Goal: Task Accomplishment & Management: Use online tool/utility

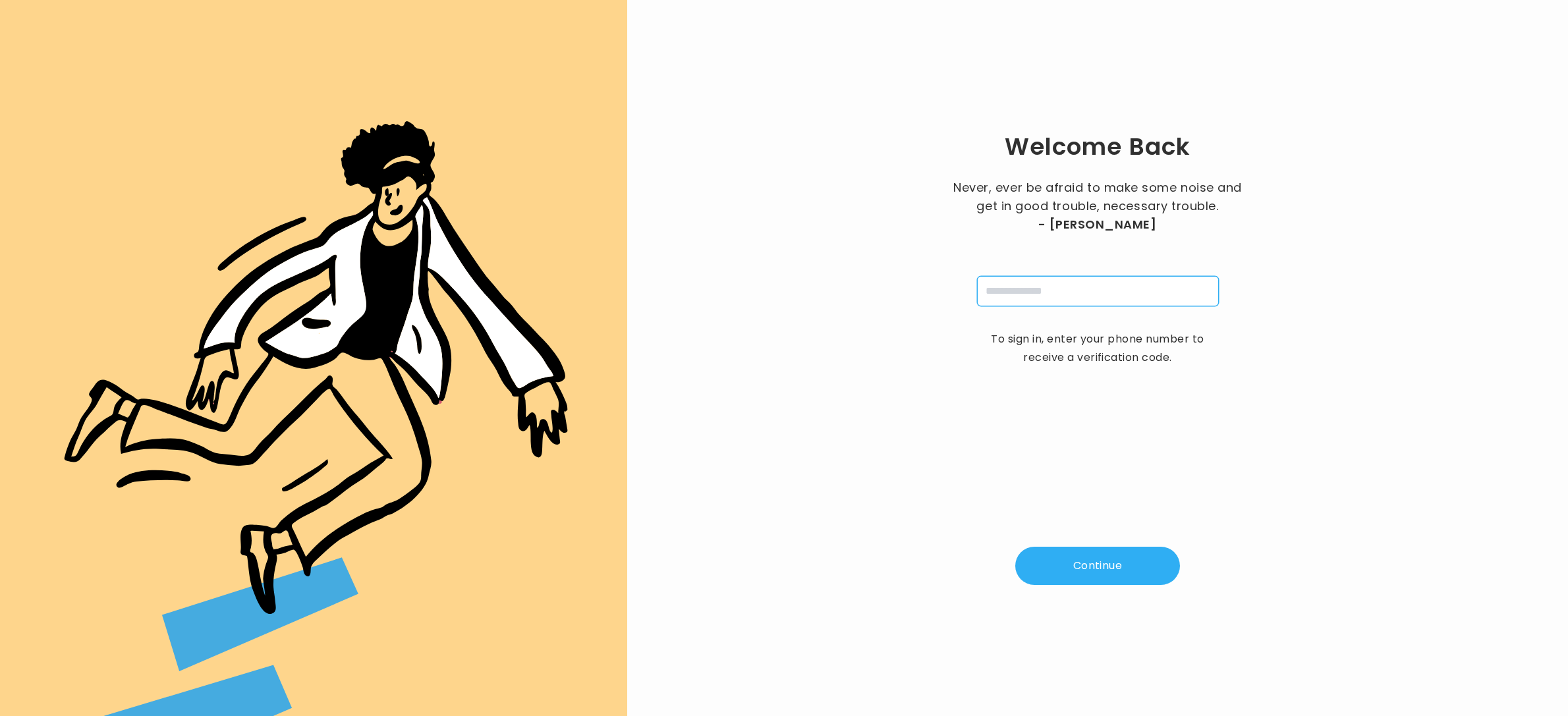
click at [1033, 280] on input "tel" at bounding box center [1097, 290] width 242 height 30
type input "**********"
click at [1078, 564] on button "Continue" at bounding box center [1097, 565] width 165 height 38
type input "*"
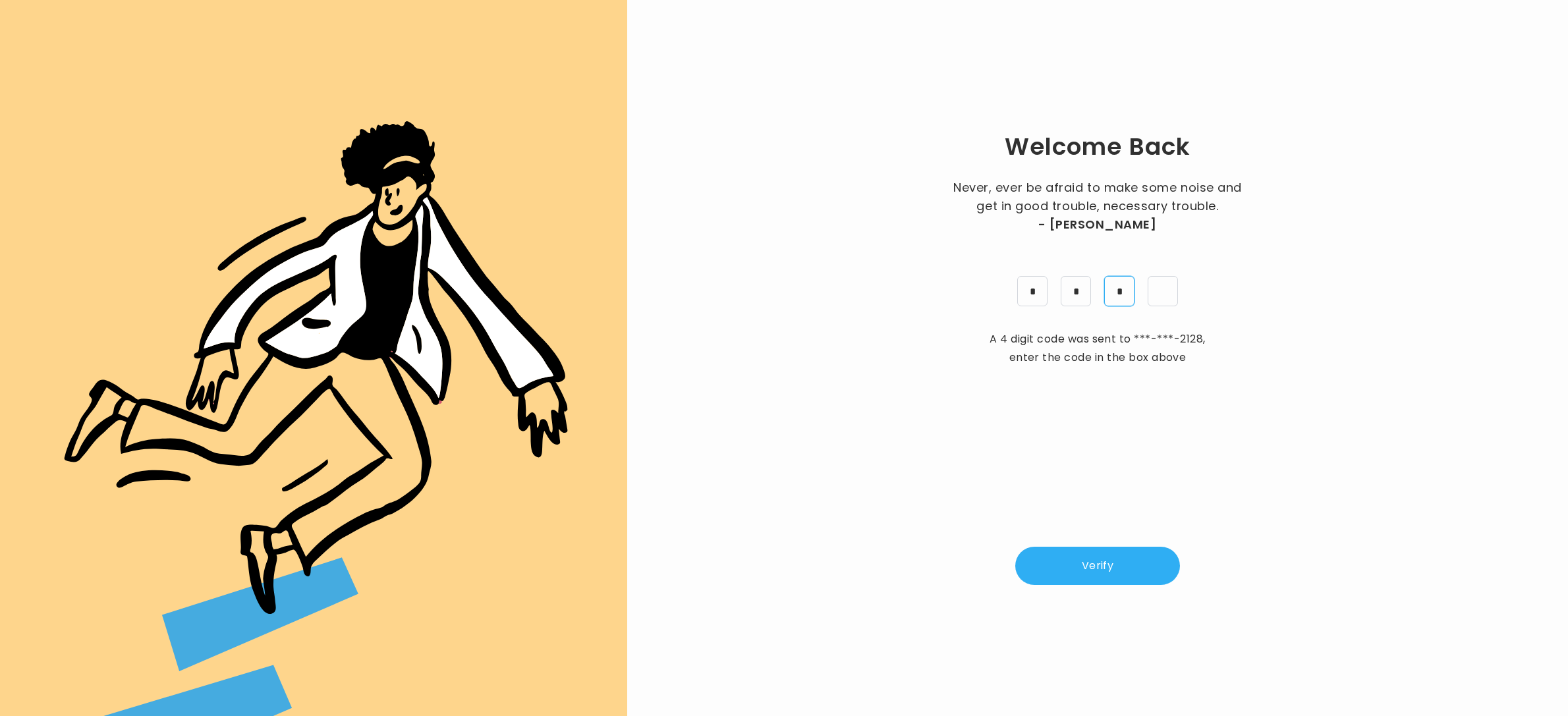
type input "*"
click at [1101, 562] on div "Welcome Back Never, ever be afraid to make some noise and get in good trouble, …" at bounding box center [1097, 358] width 898 height 674
click at [1098, 568] on button "Verify" at bounding box center [1097, 565] width 165 height 38
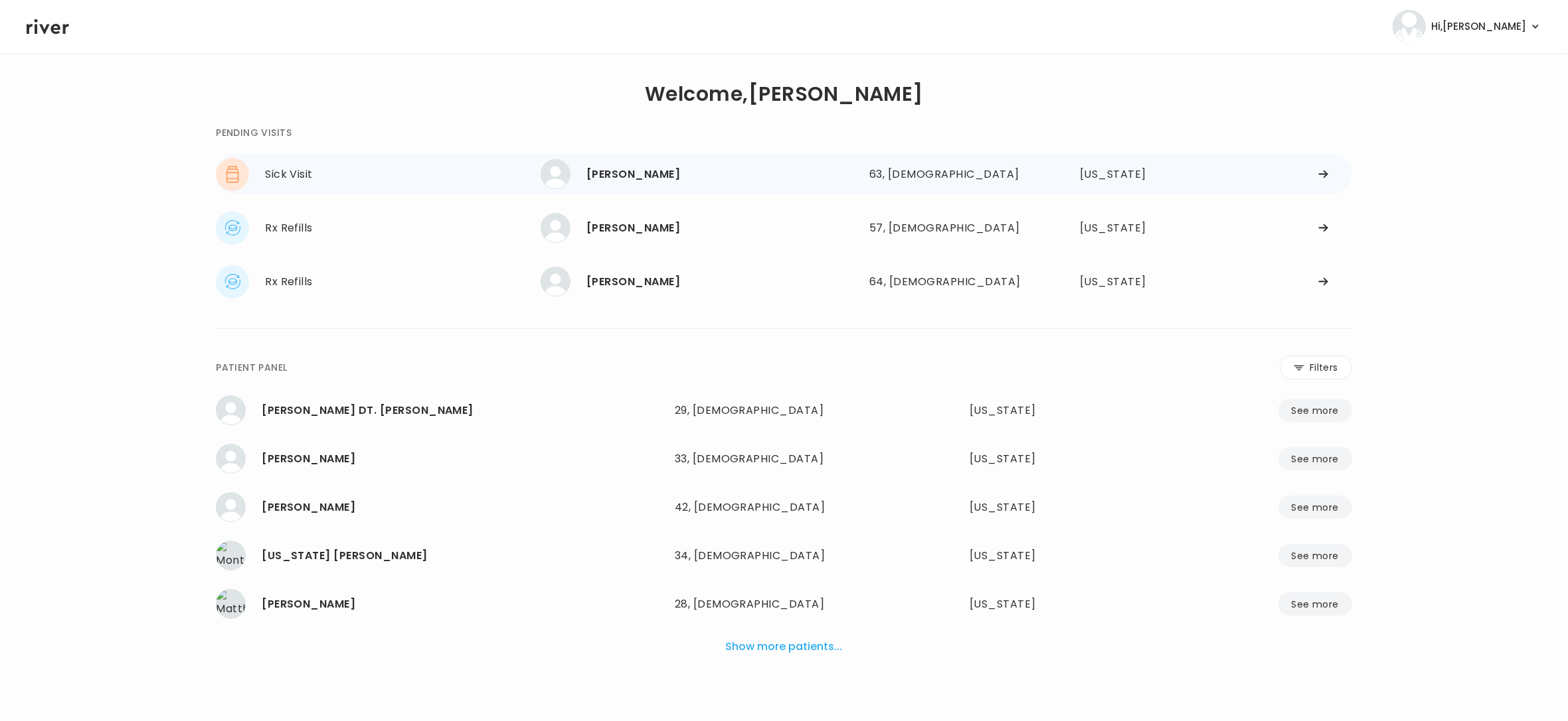
click at [638, 181] on div "[PERSON_NAME]" at bounding box center [722, 174] width 272 height 19
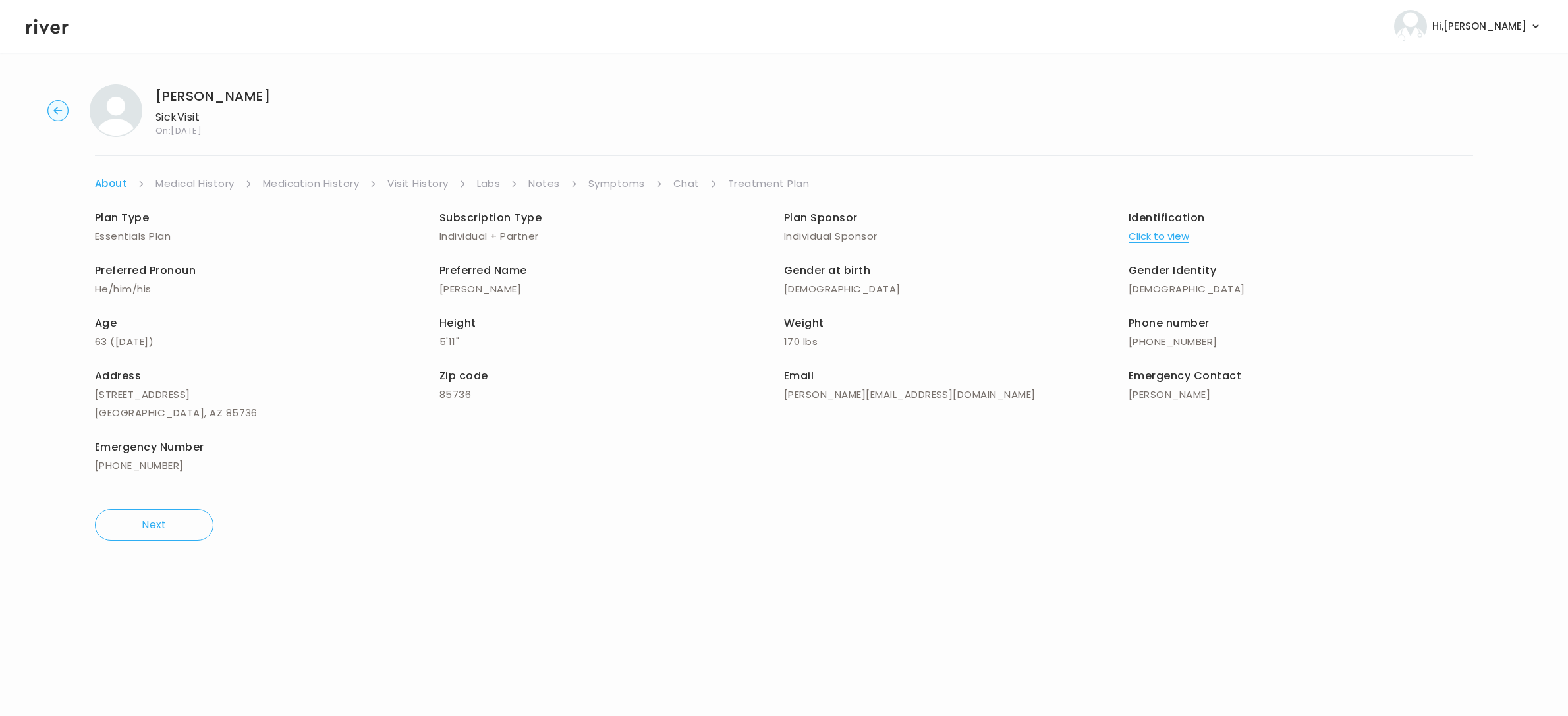
click at [750, 183] on link "Treatment Plan" at bounding box center [769, 184] width 82 height 18
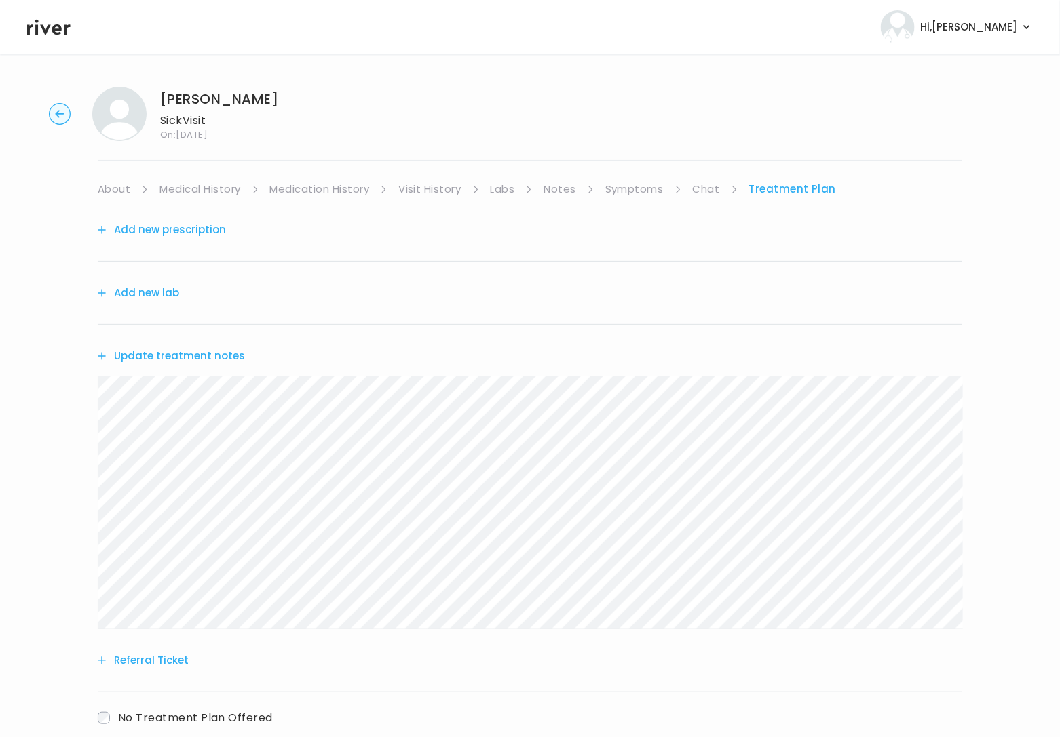
click at [162, 231] on button "Add new prescription" at bounding box center [162, 229] width 128 height 19
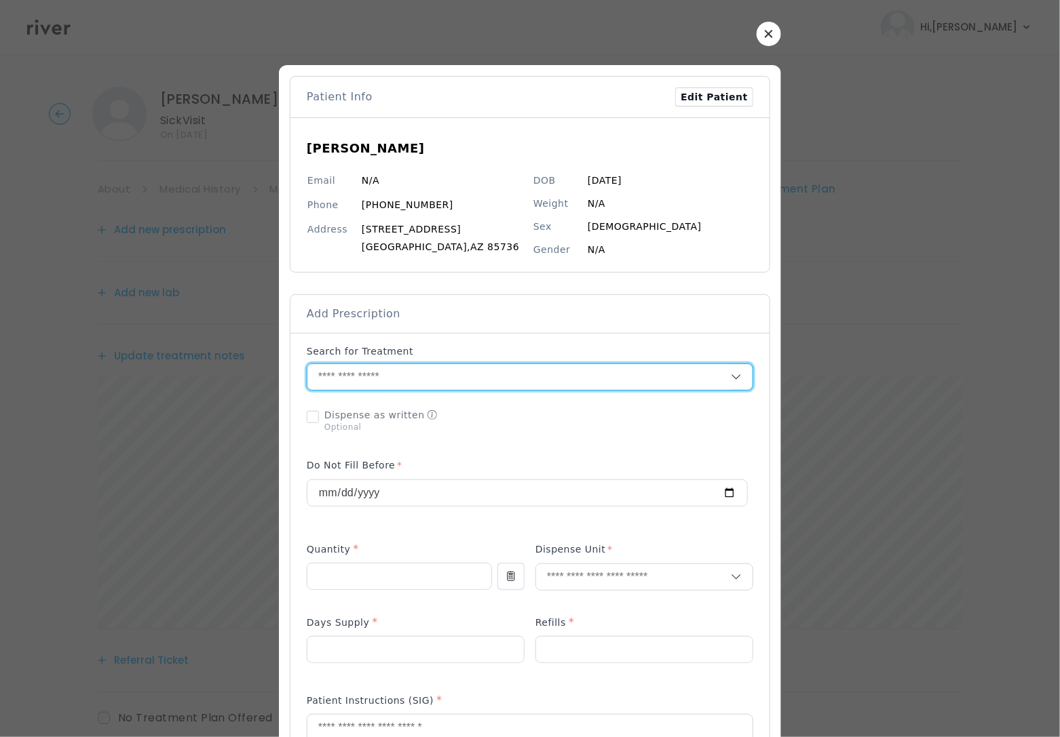
click at [349, 378] on input "text" at bounding box center [518, 377] width 423 height 26
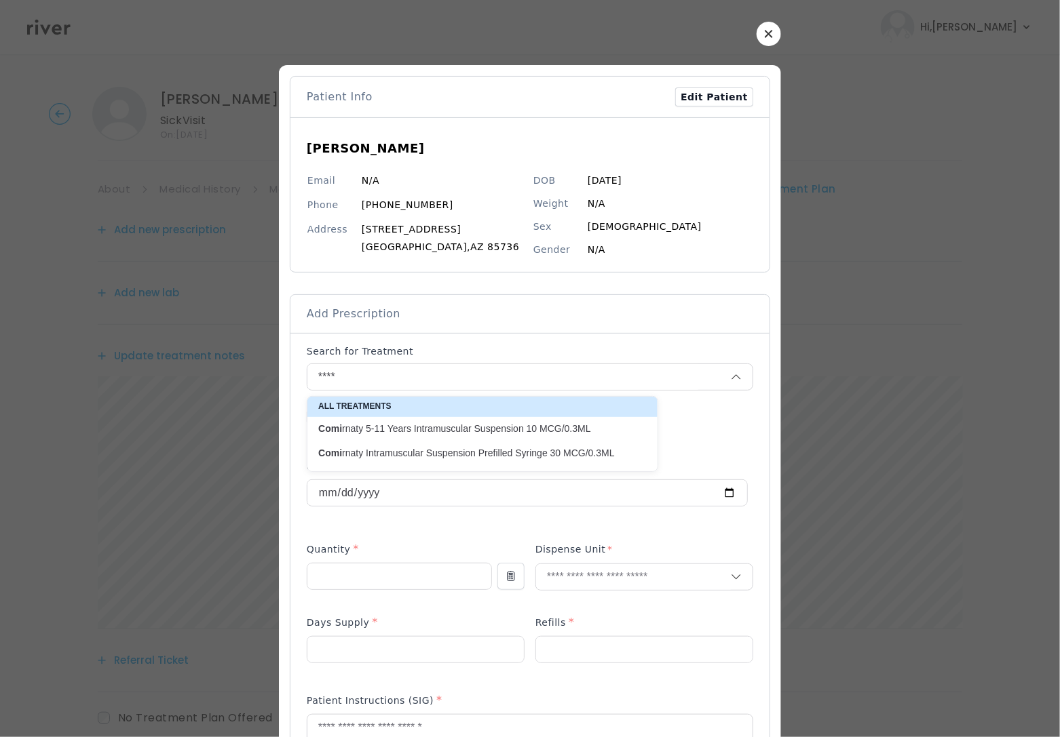
click at [568, 462] on p "Comi rnaty Intramuscular Suspension Prefilled Syringe 30 MCG/0.3ML" at bounding box center [474, 453] width 328 height 18
type input "**********"
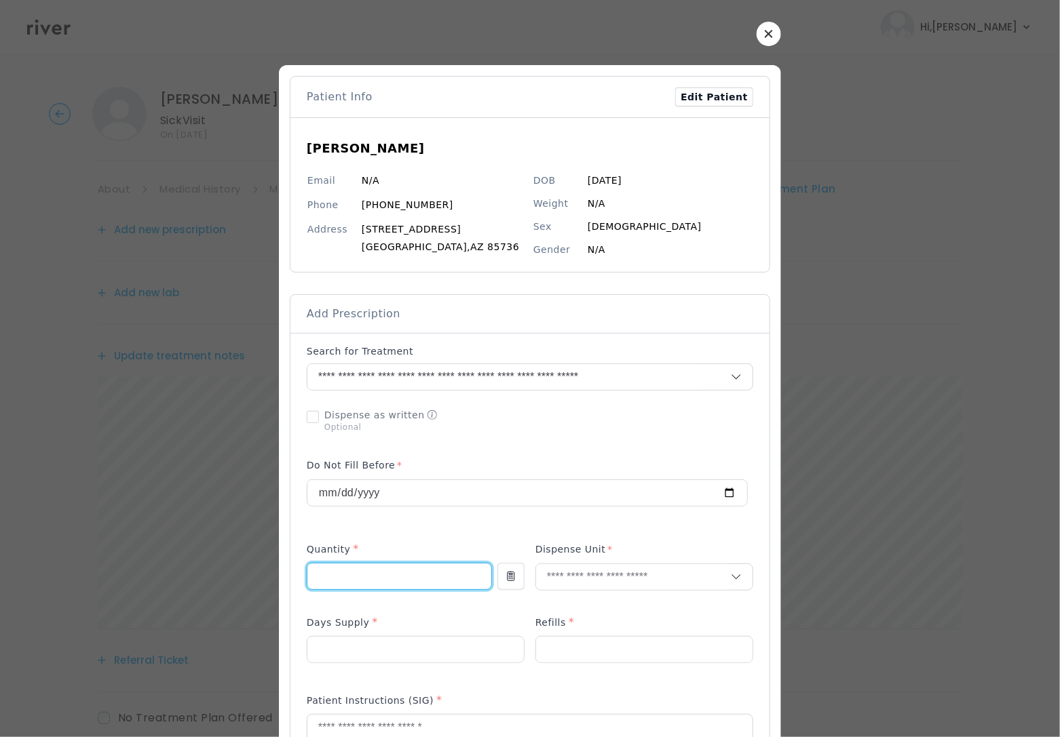
click at [419, 579] on input "number" at bounding box center [399, 577] width 184 height 26
type input "*"
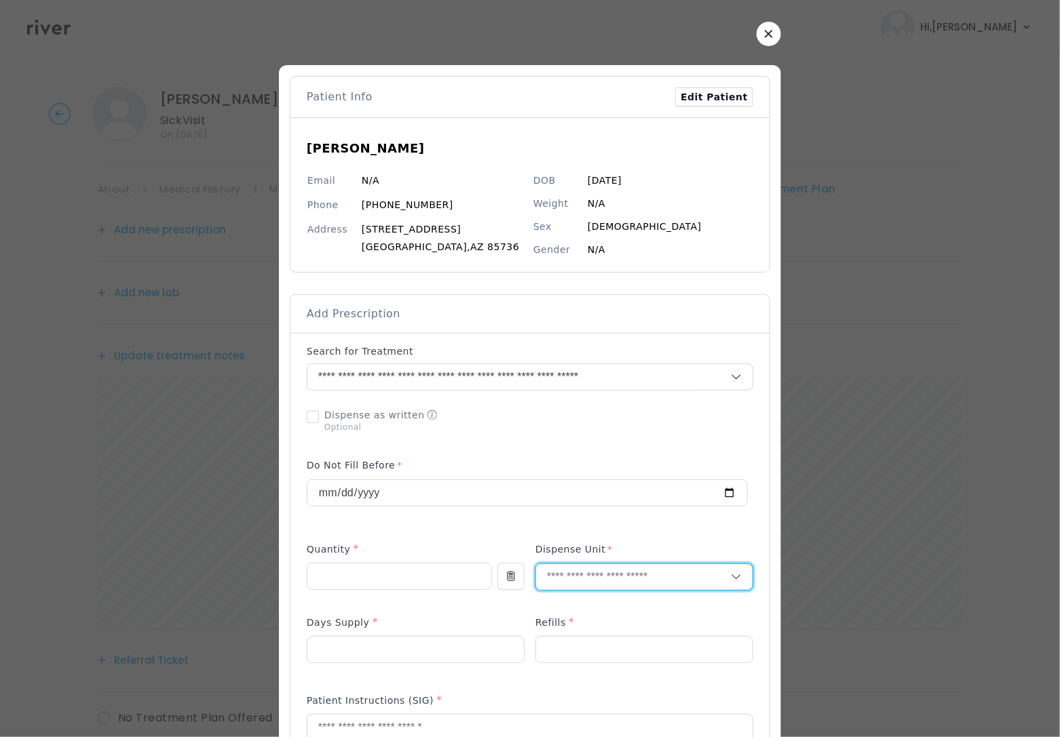
click at [547, 580] on input "text" at bounding box center [633, 577] width 195 height 26
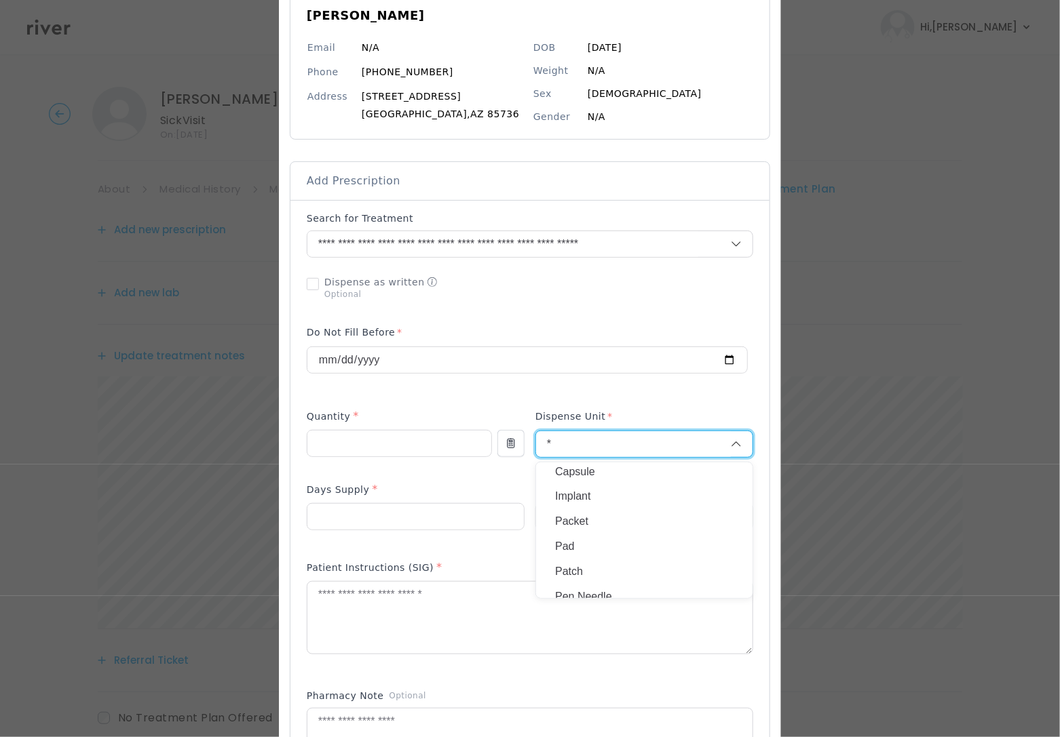
scroll to position [55, 0]
type input "*"
click at [583, 519] on p "Packet" at bounding box center [644, 520] width 178 height 20
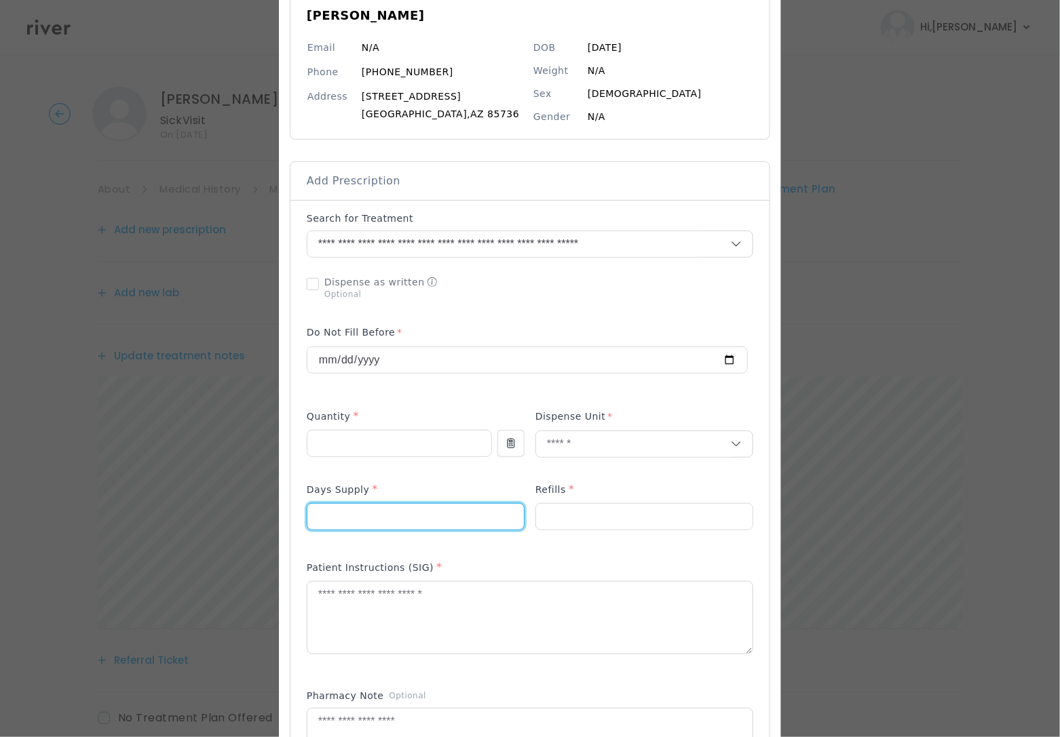
click at [417, 518] on input "number" at bounding box center [415, 517] width 216 height 26
type input "*"
click at [559, 531] on div at bounding box center [644, 516] width 218 height 27
click at [563, 523] on input "number" at bounding box center [644, 517] width 216 height 26
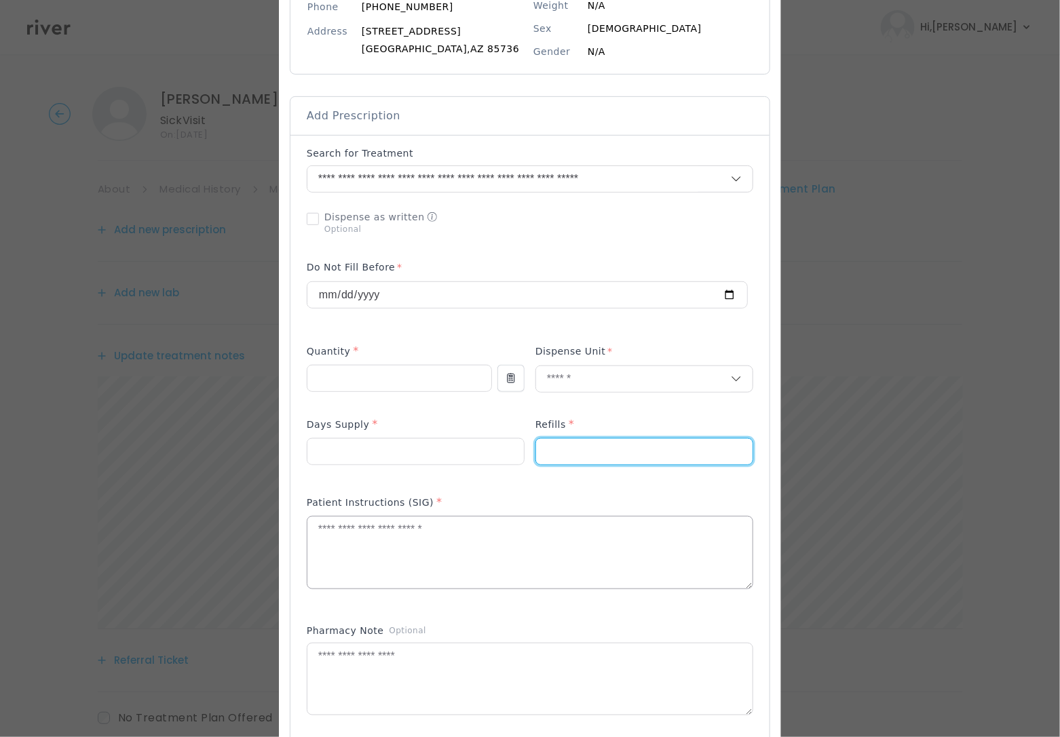
scroll to position [218, 0]
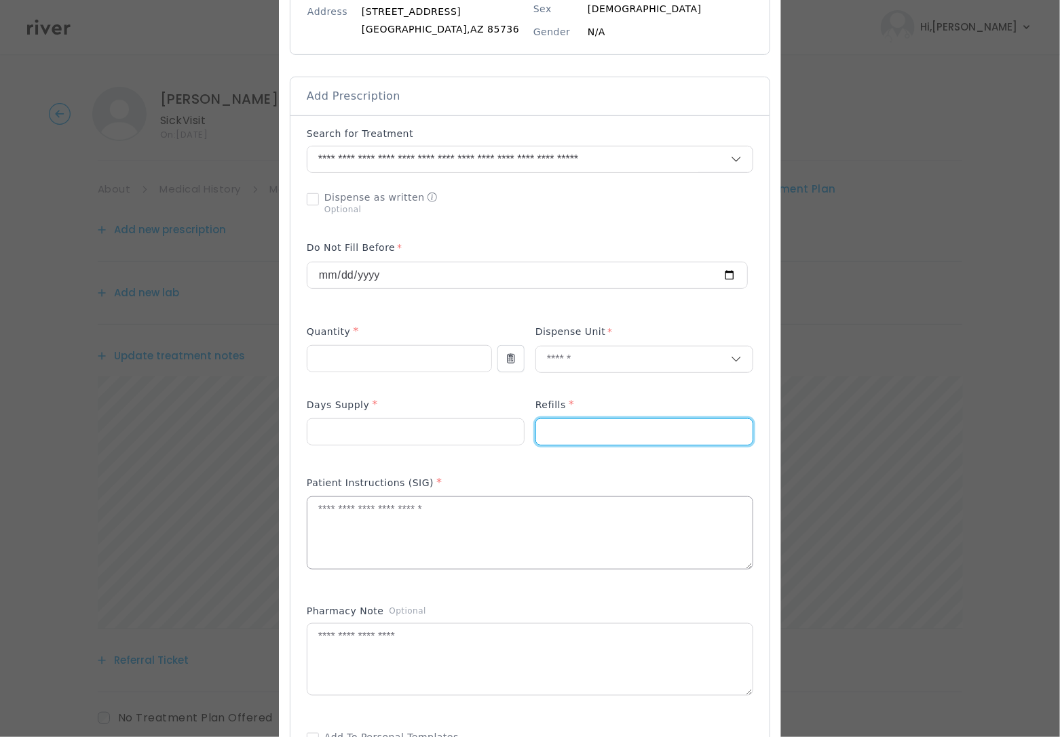
type input "*"
click at [440, 519] on textarea at bounding box center [529, 533] width 445 height 72
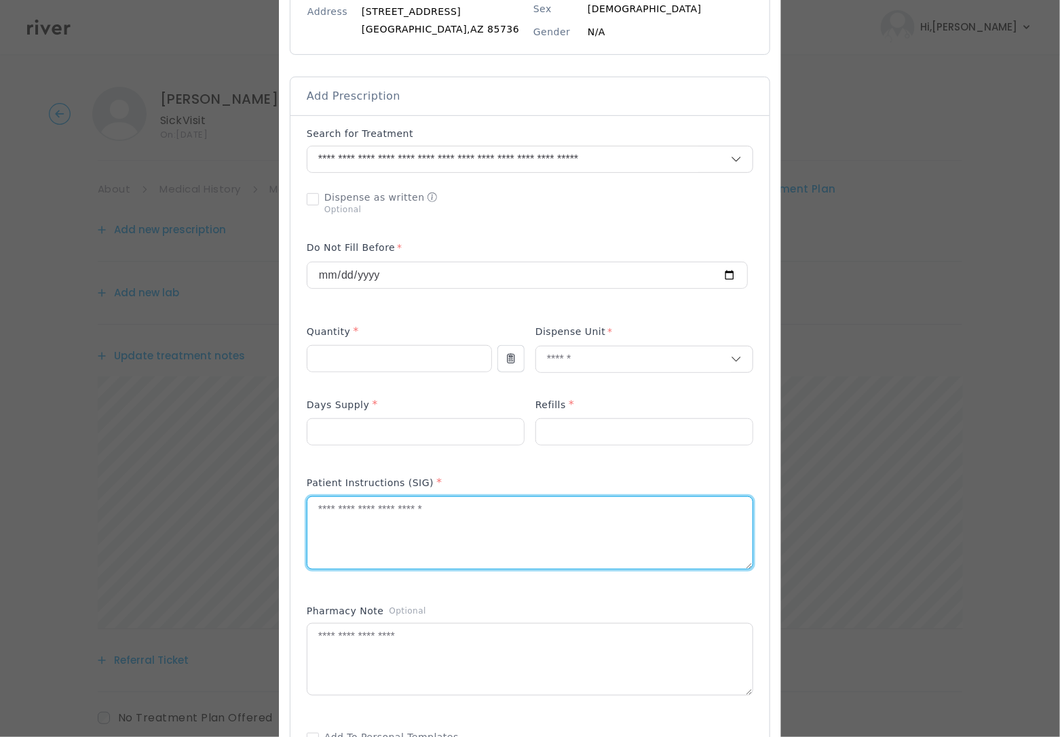
paste textarea "**********"
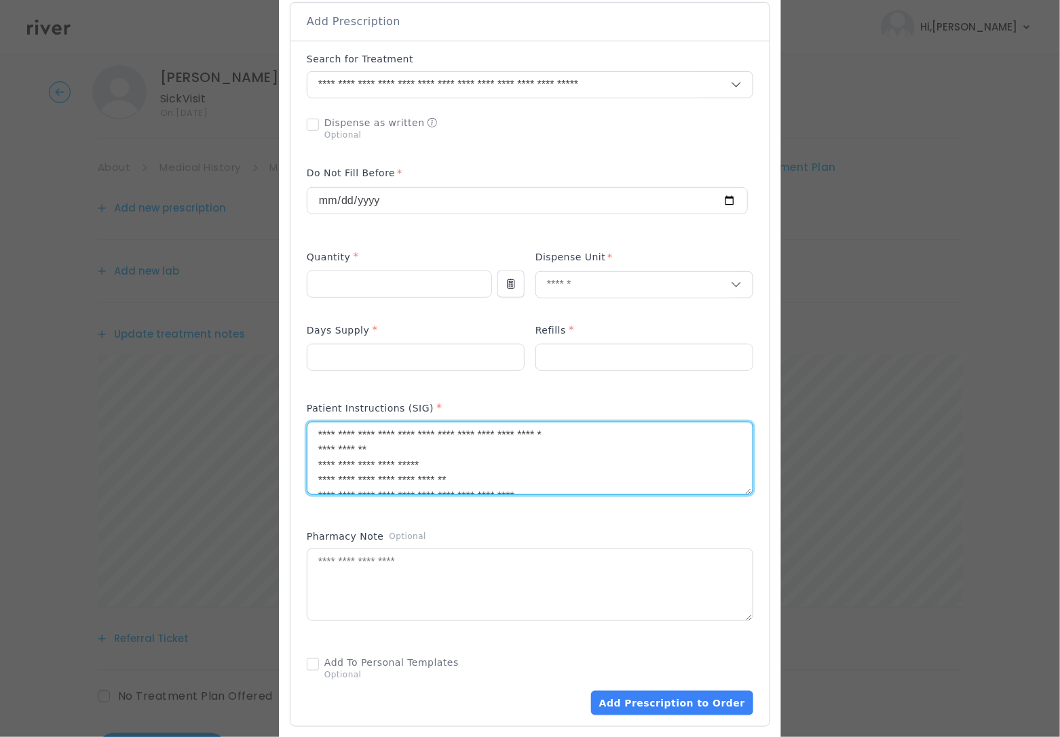
scroll to position [309, 0]
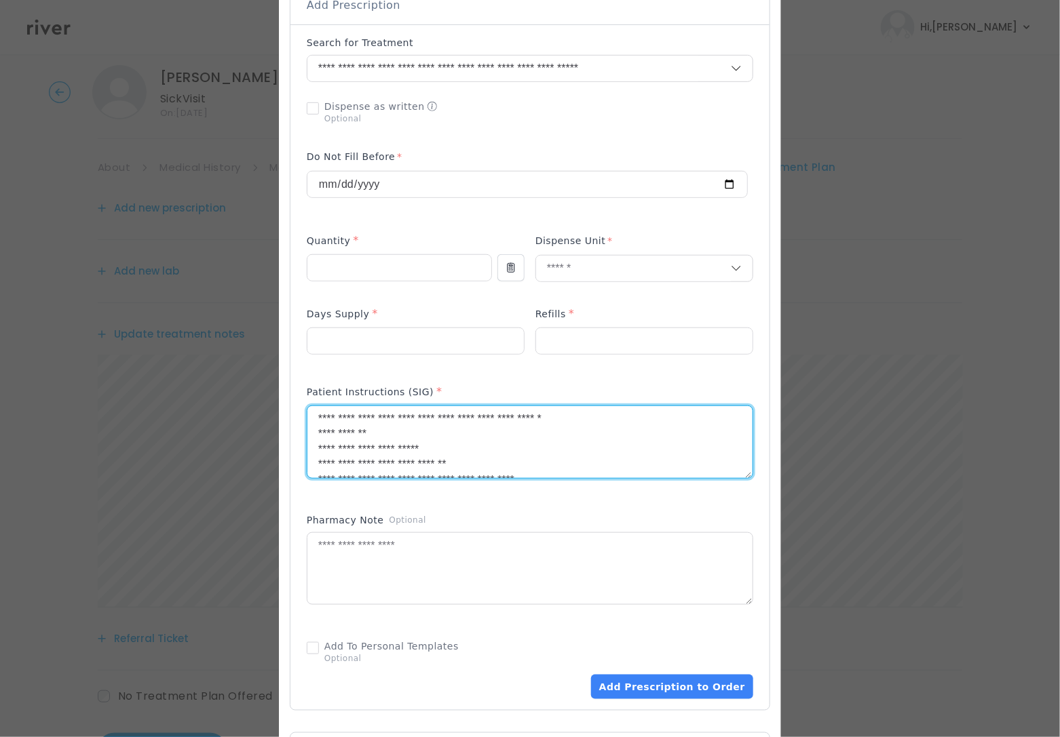
click at [427, 437] on textarea "**********" at bounding box center [529, 442] width 444 height 72
drag, startPoint x: 309, startPoint y: 419, endPoint x: 526, endPoint y: 479, distance: 224.7
click at [526, 478] on textarea "**********" at bounding box center [529, 442] width 444 height 72
type textarea "**********"
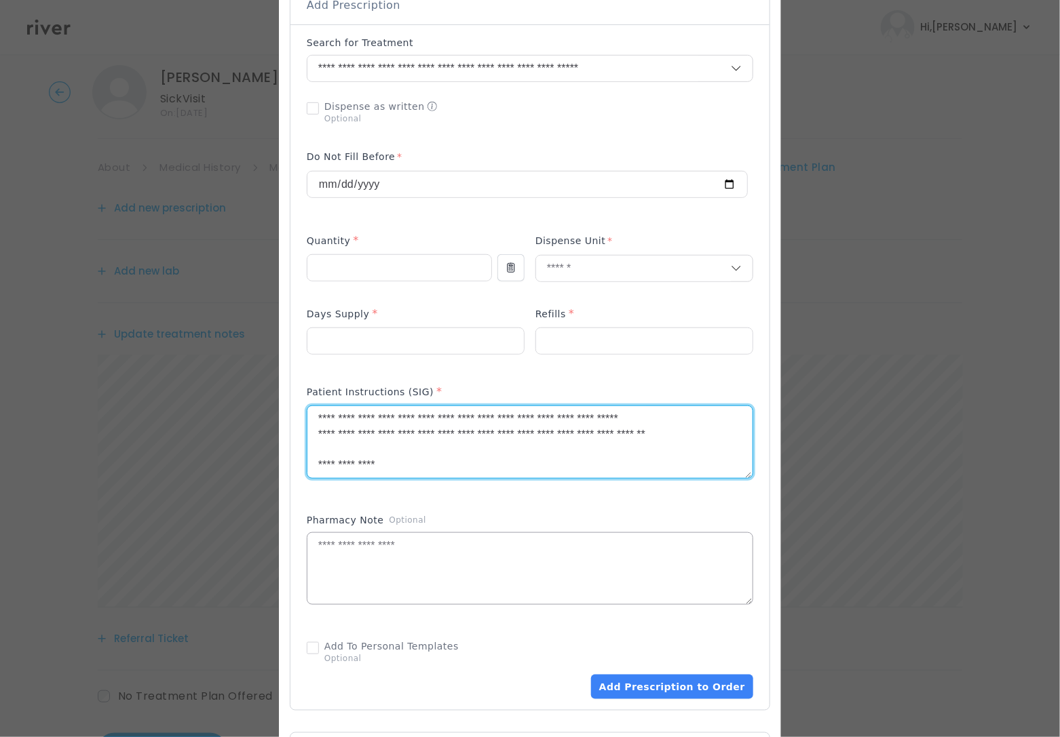
click at [348, 554] on textarea at bounding box center [529, 569] width 445 height 72
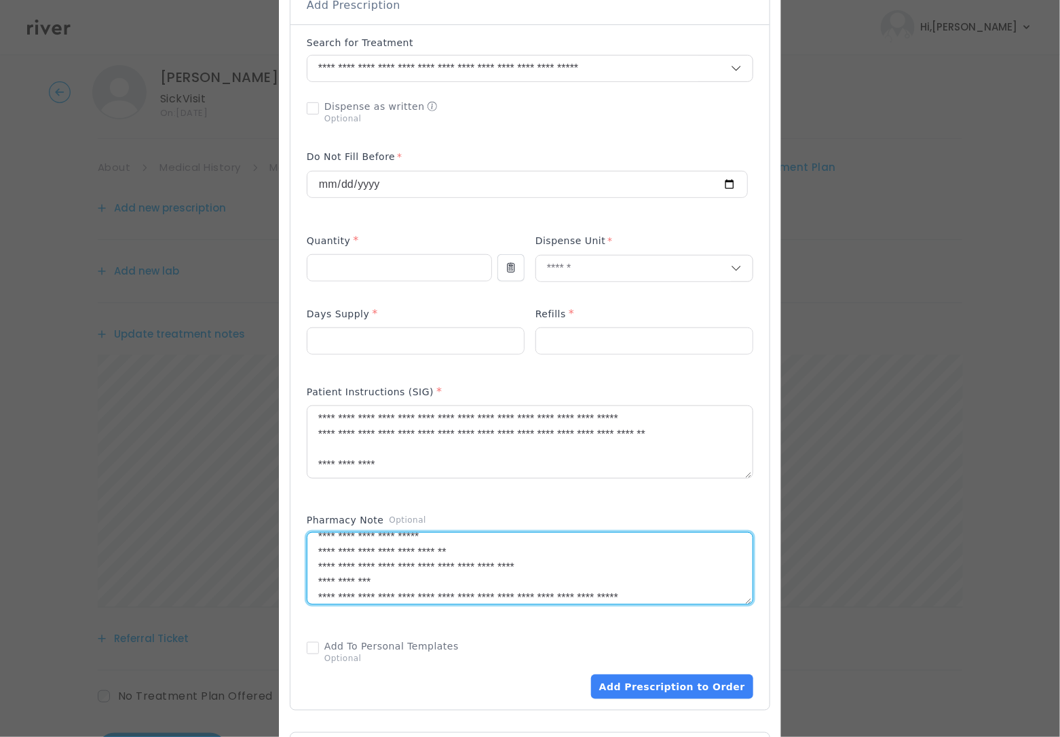
scroll to position [36, 0]
type textarea "**********"
click at [427, 440] on textarea "**********" at bounding box center [529, 442] width 444 height 72
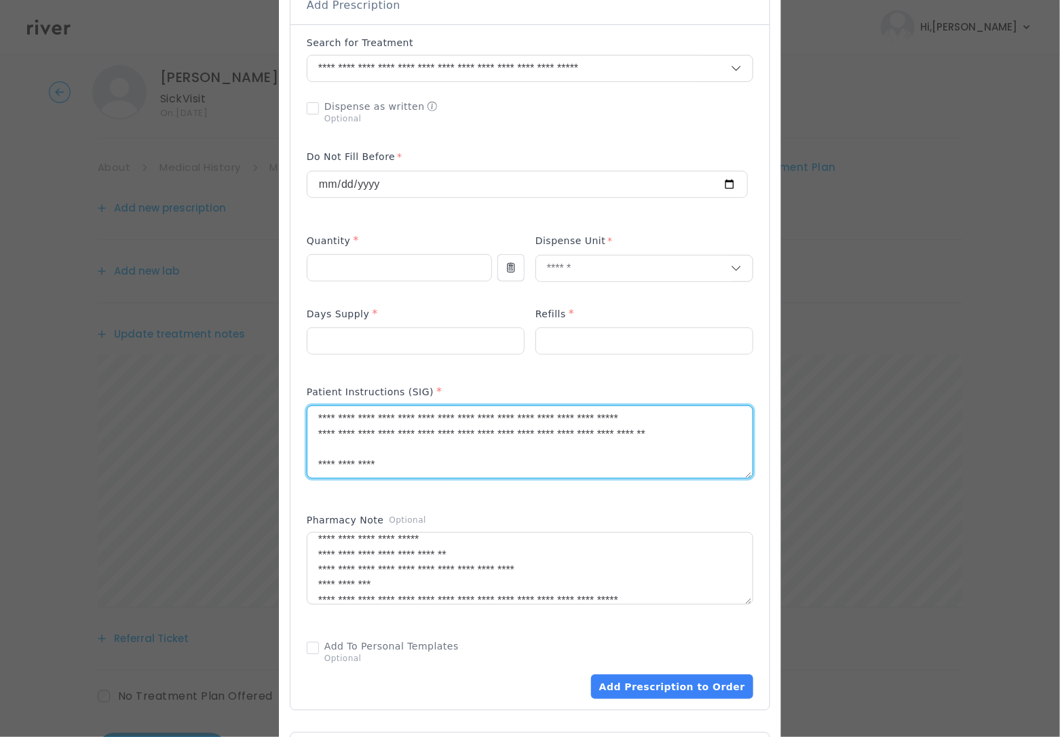
drag, startPoint x: 383, startPoint y: 463, endPoint x: 307, endPoint y: 437, distance: 80.5
click at [307, 437] on textarea "**********" at bounding box center [529, 442] width 444 height 72
drag, startPoint x: 374, startPoint y: 455, endPoint x: 282, endPoint y: 457, distance: 93.0
click at [282, 457] on div at bounding box center [530, 419] width 502 height 1326
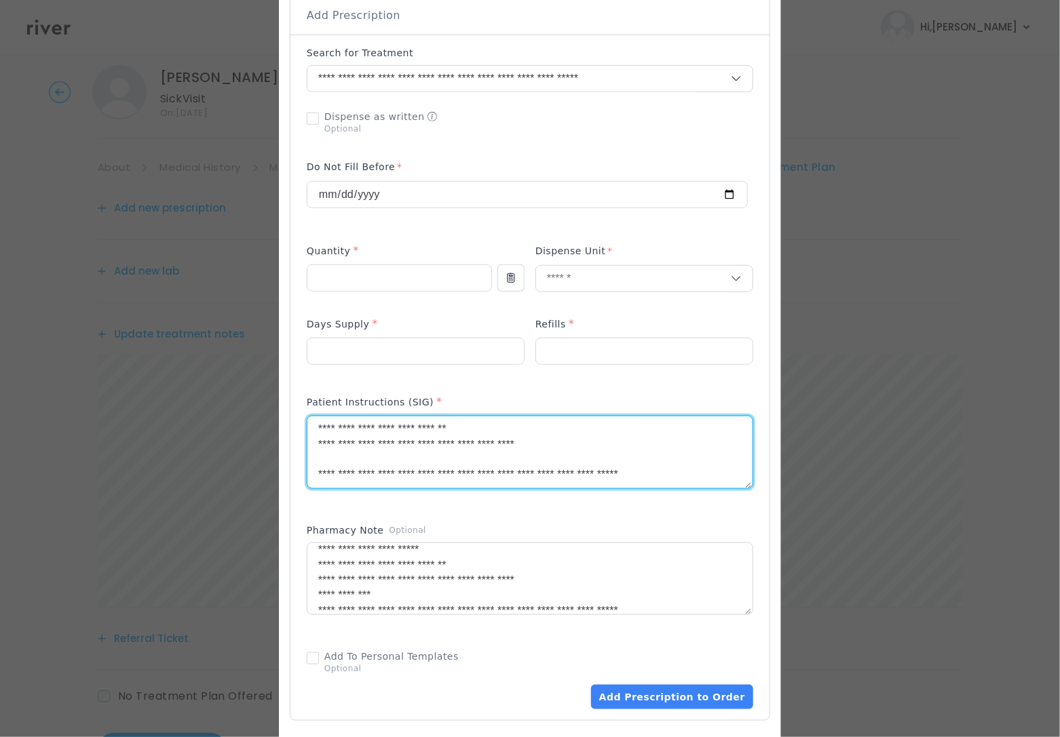
scroll to position [61, 0]
drag, startPoint x: 626, startPoint y: 461, endPoint x: 265, endPoint y: 466, distance: 361.6
click at [265, 466] on div "​" at bounding box center [530, 408] width 1060 height 1412
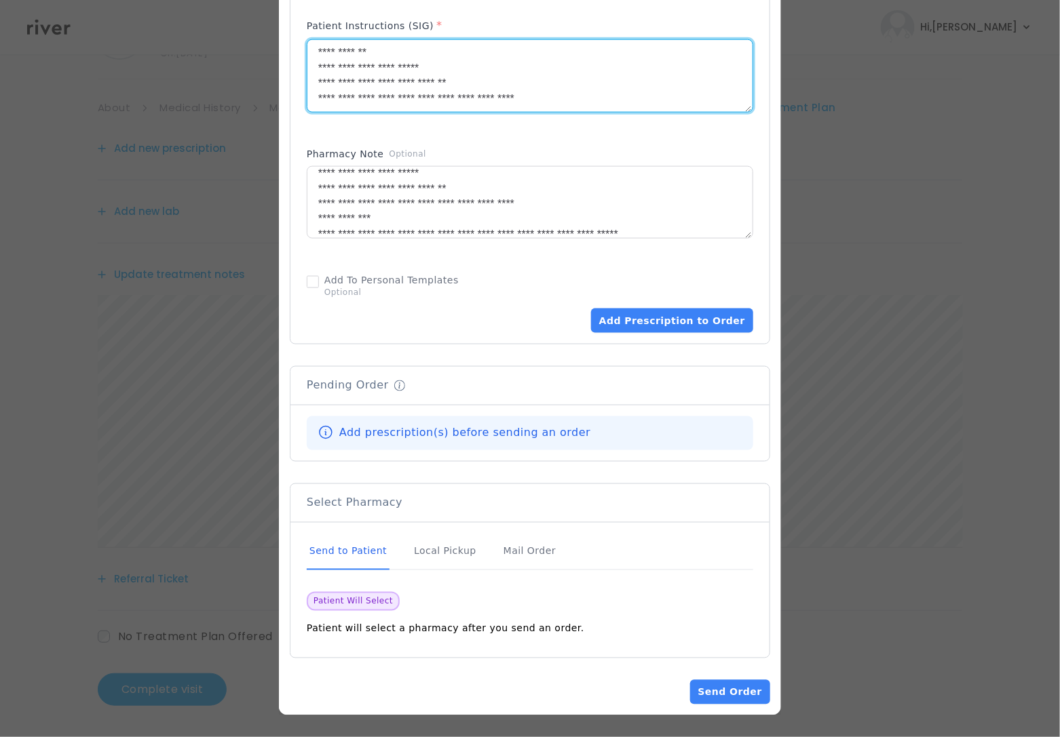
scroll to position [83, 0]
type textarea "**********"
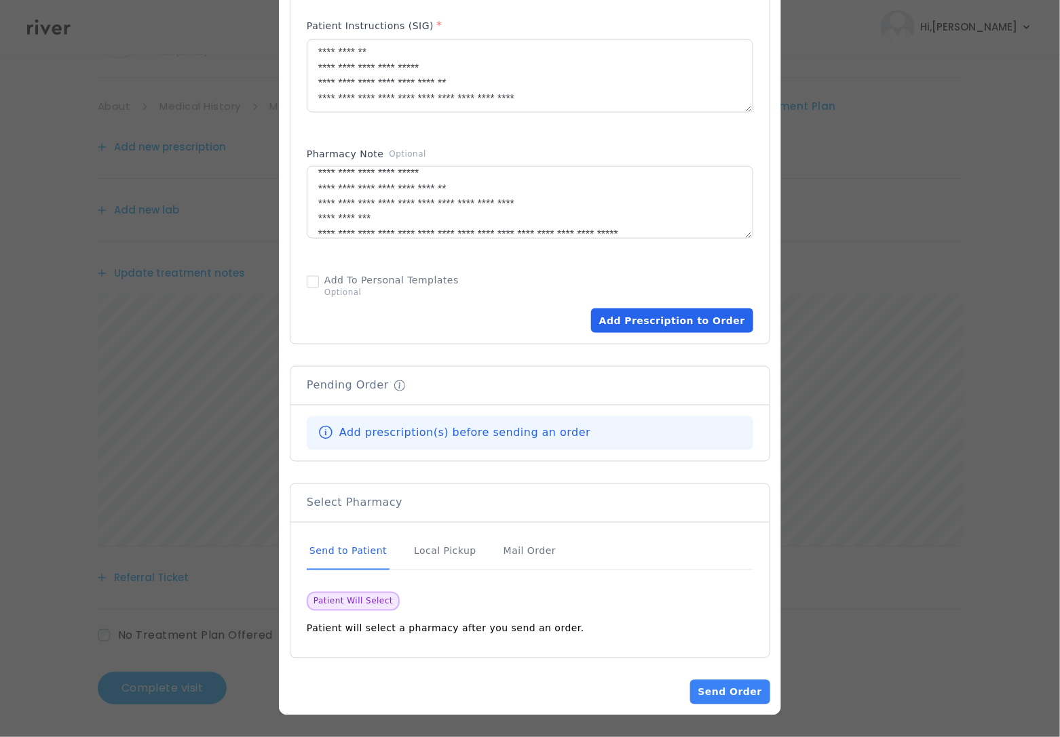
click at [667, 326] on button "Add Prescription to Order" at bounding box center [672, 321] width 162 height 24
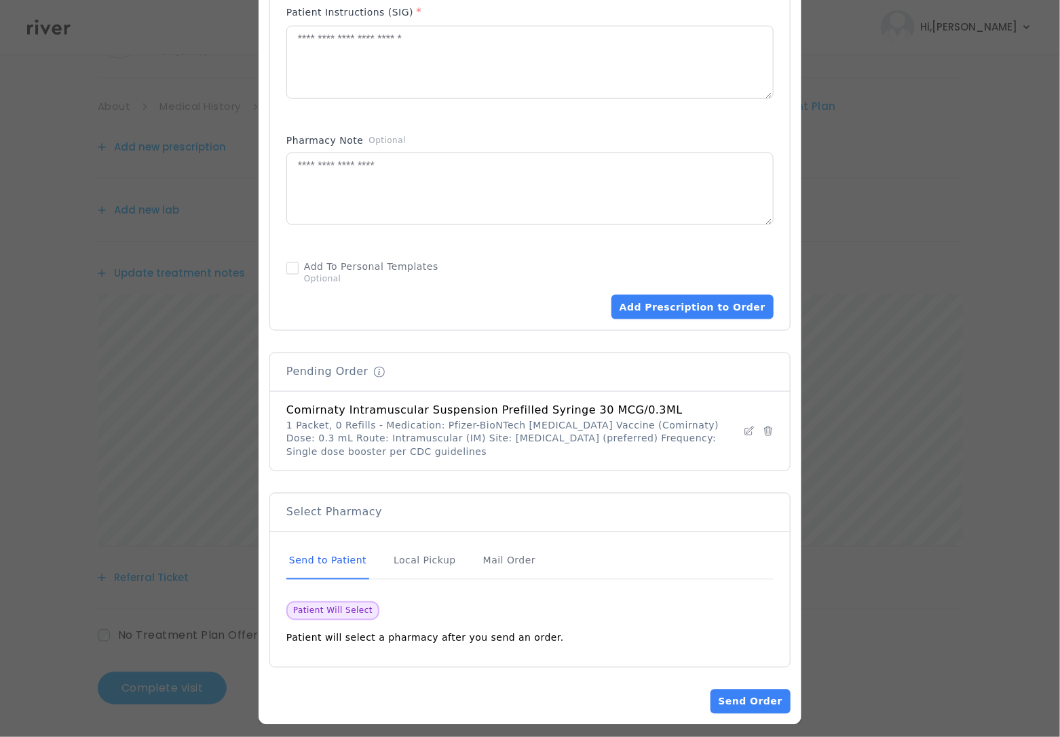
scroll to position [700, 0]
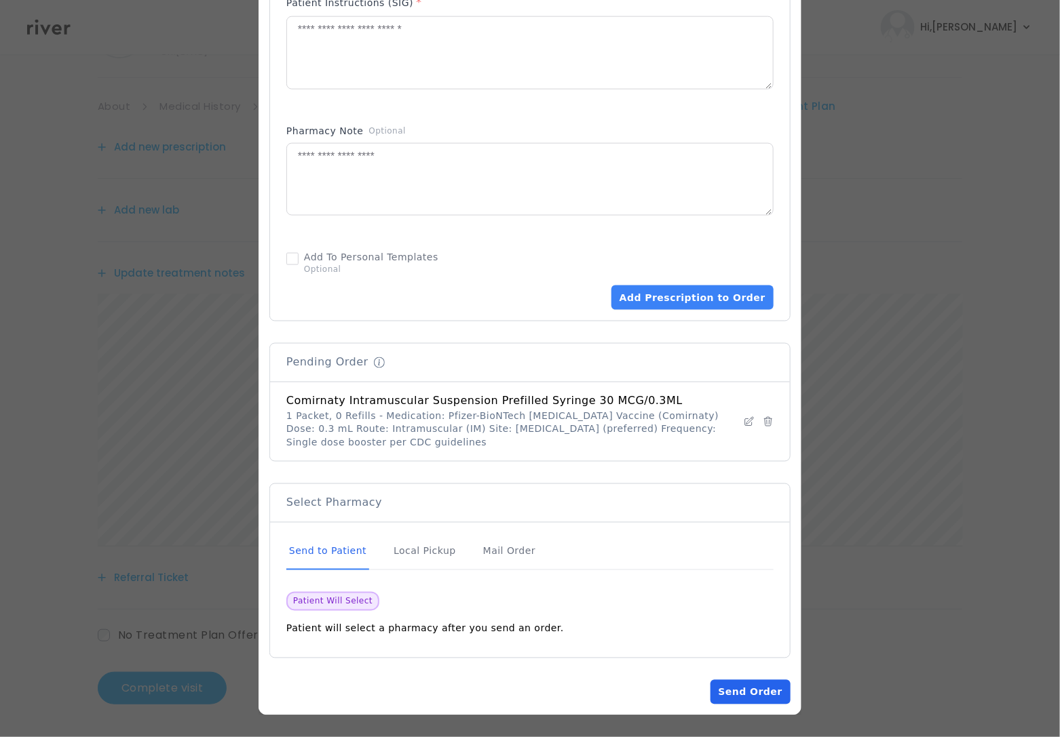
click at [746, 689] on button "Send Order" at bounding box center [750, 692] width 80 height 24
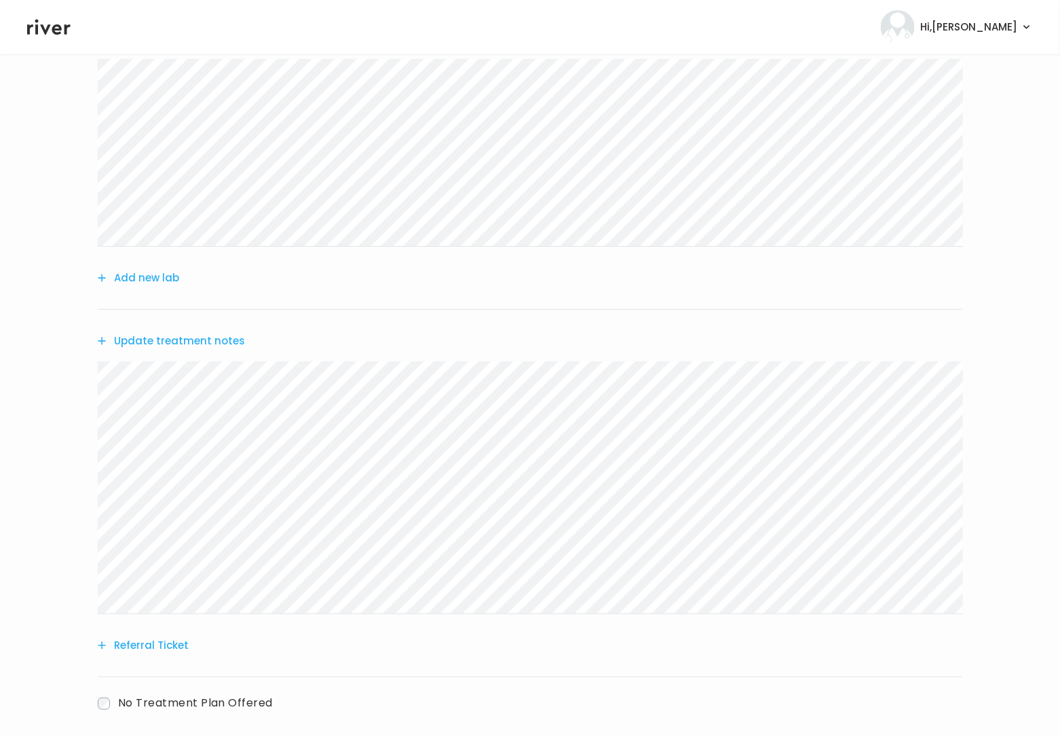
scroll to position [260, 0]
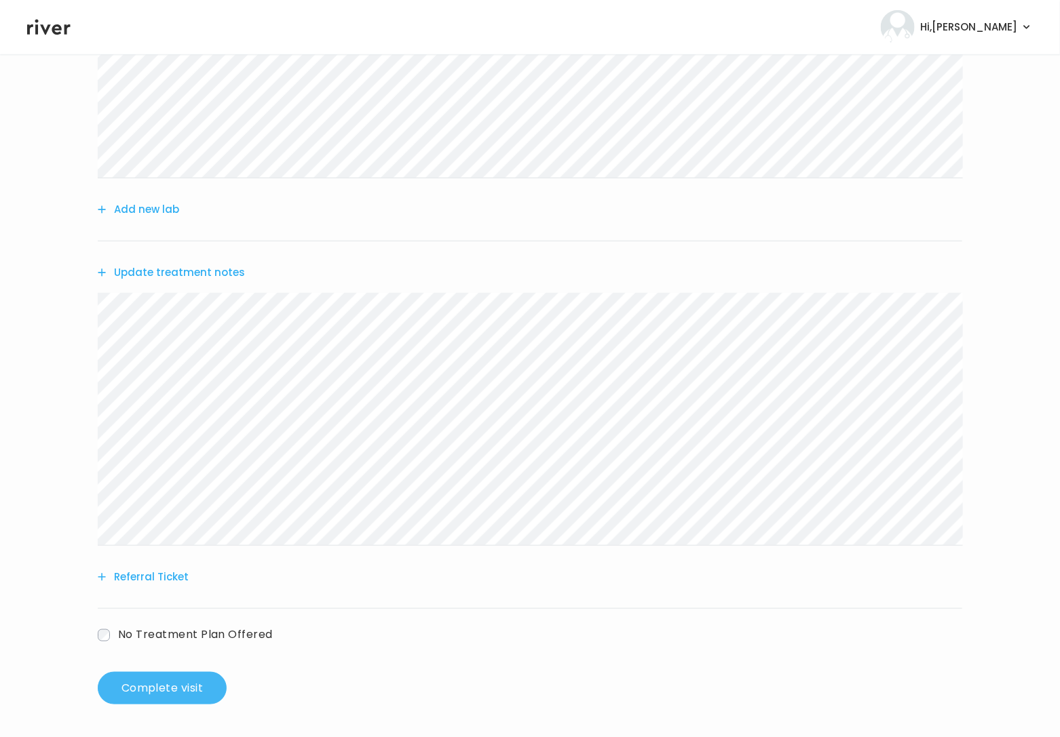
click at [166, 680] on button "Complete visit" at bounding box center [162, 688] width 129 height 33
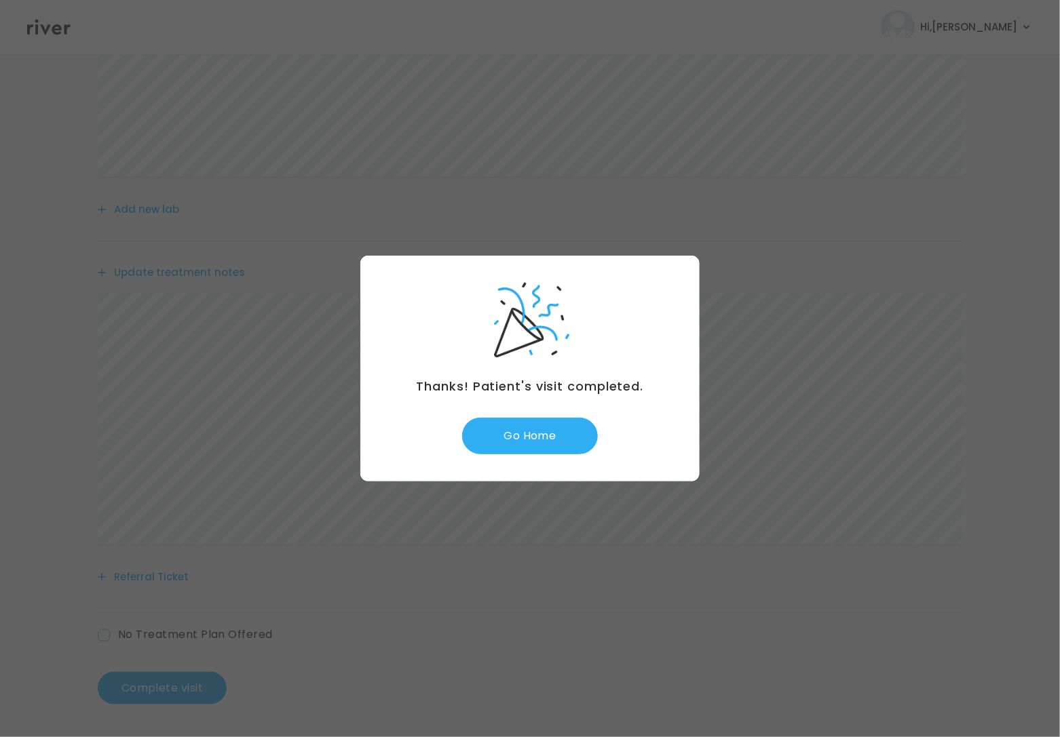
drag, startPoint x: 488, startPoint y: 456, endPoint x: 495, endPoint y: 455, distance: 6.8
click at [492, 456] on div "Thanks! Patient's visit completed. Go Home" at bounding box center [529, 369] width 339 height 226
drag, startPoint x: 526, startPoint y: 441, endPoint x: 535, endPoint y: 439, distance: 9.1
click at [526, 441] on button "Go Home" at bounding box center [530, 436] width 136 height 37
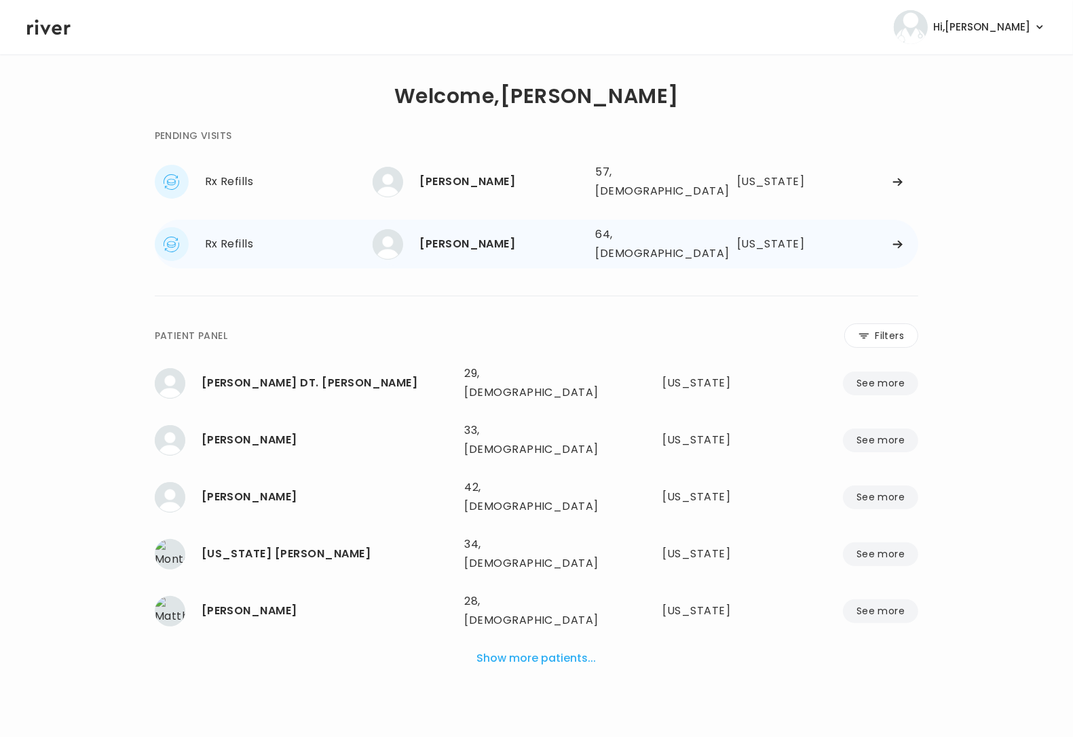
click at [617, 234] on div "64, [DEMOGRAPHIC_DATA]" at bounding box center [645, 244] width 100 height 38
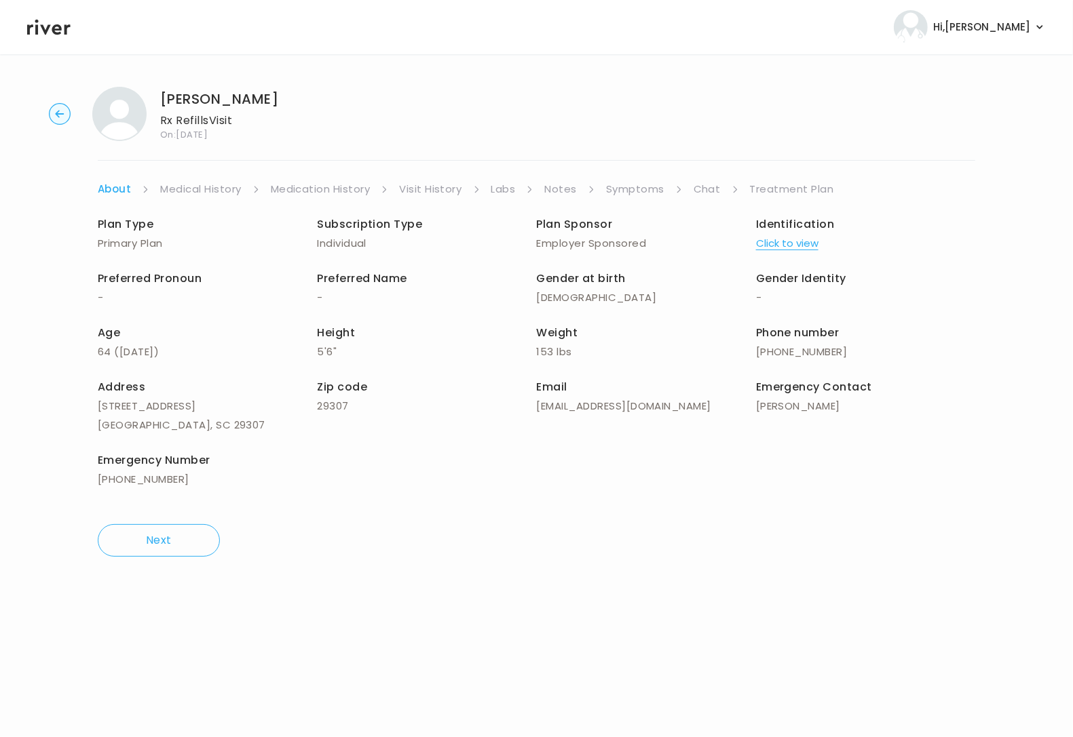
click at [771, 181] on link "Treatment Plan" at bounding box center [792, 189] width 84 height 19
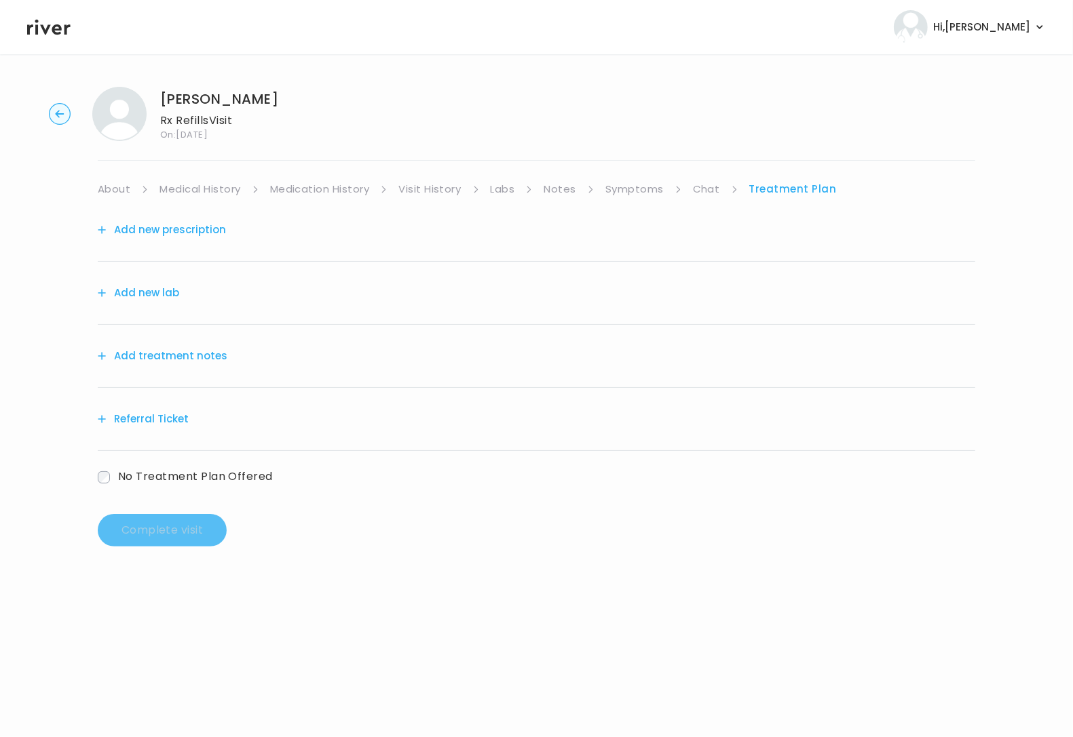
click at [688, 185] on ul "About Medical History Medication History Visit History Labs Notes Symptoms Chat…" at bounding box center [536, 189] width 877 height 19
click at [694, 187] on link "Chat" at bounding box center [706, 189] width 27 height 19
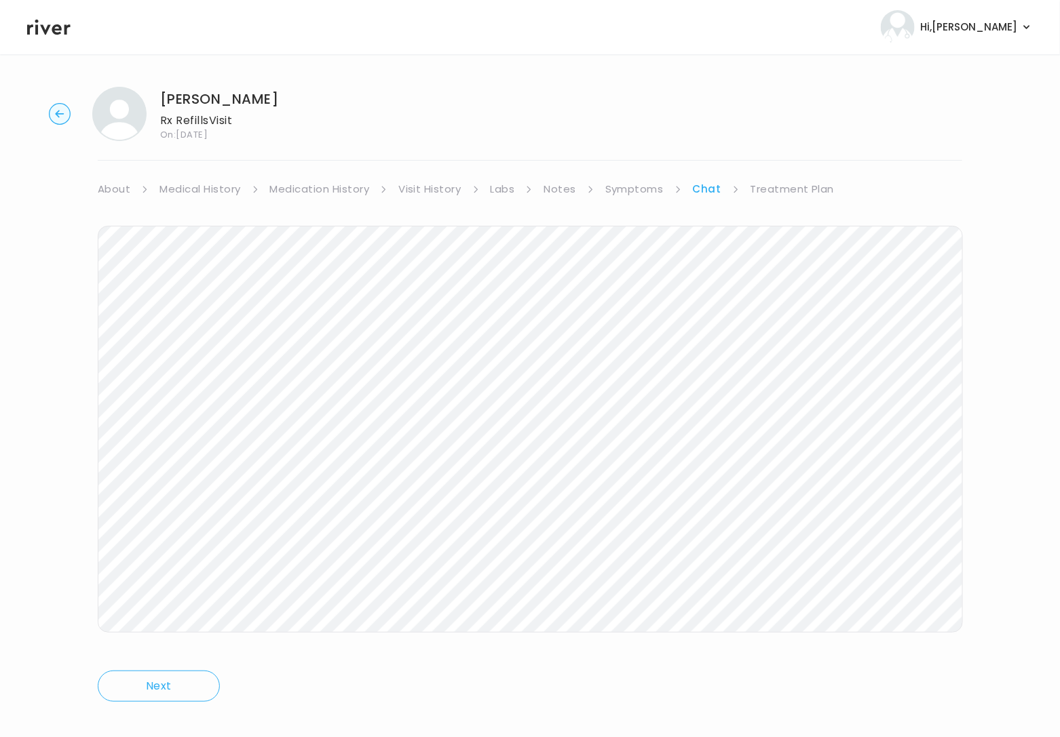
scroll to position [16, 0]
